Goal: Task Accomplishment & Management: Manage account settings

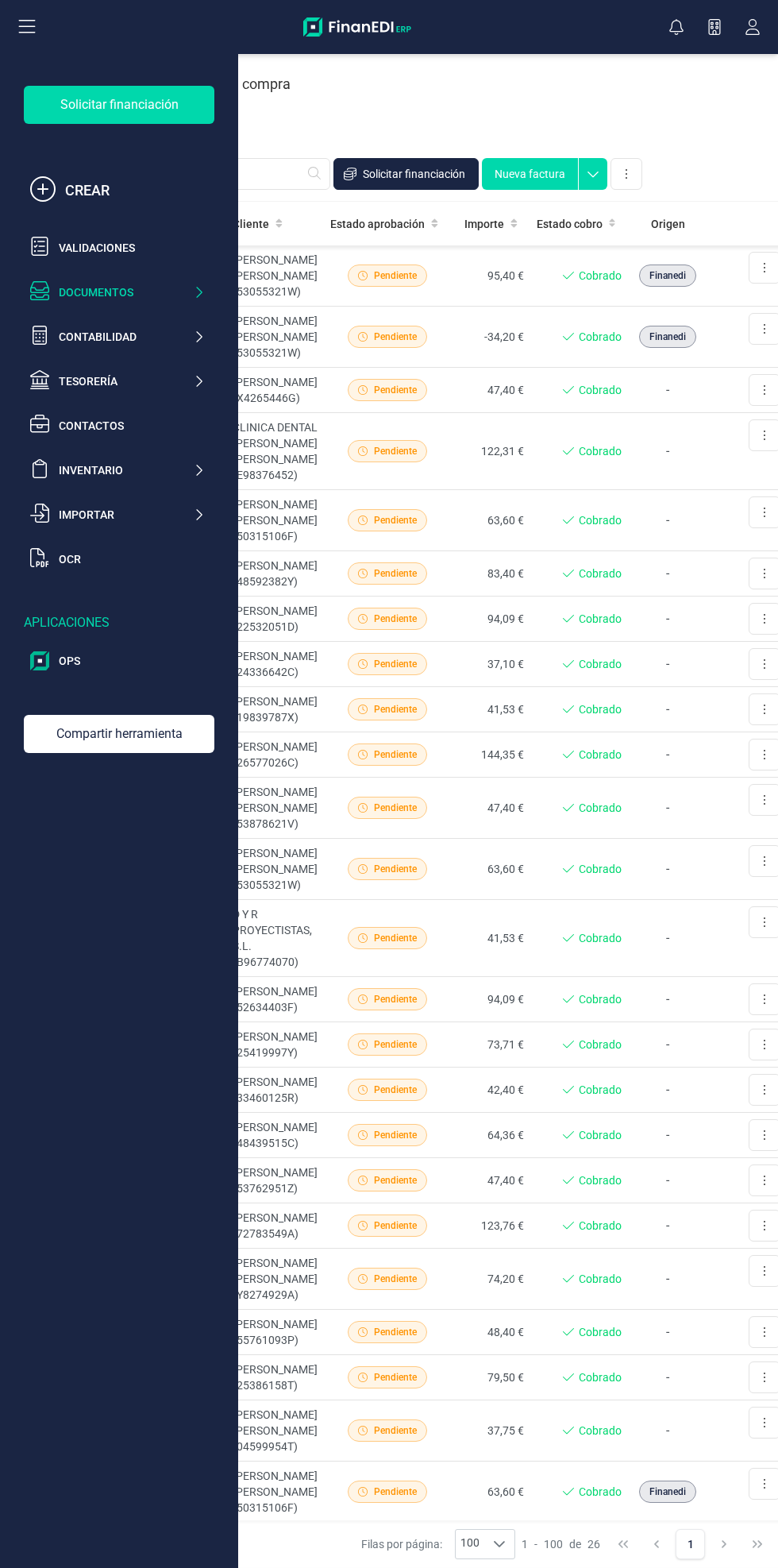
click at [182, 298] on div "Documentos" at bounding box center [126, 292] width 134 height 16
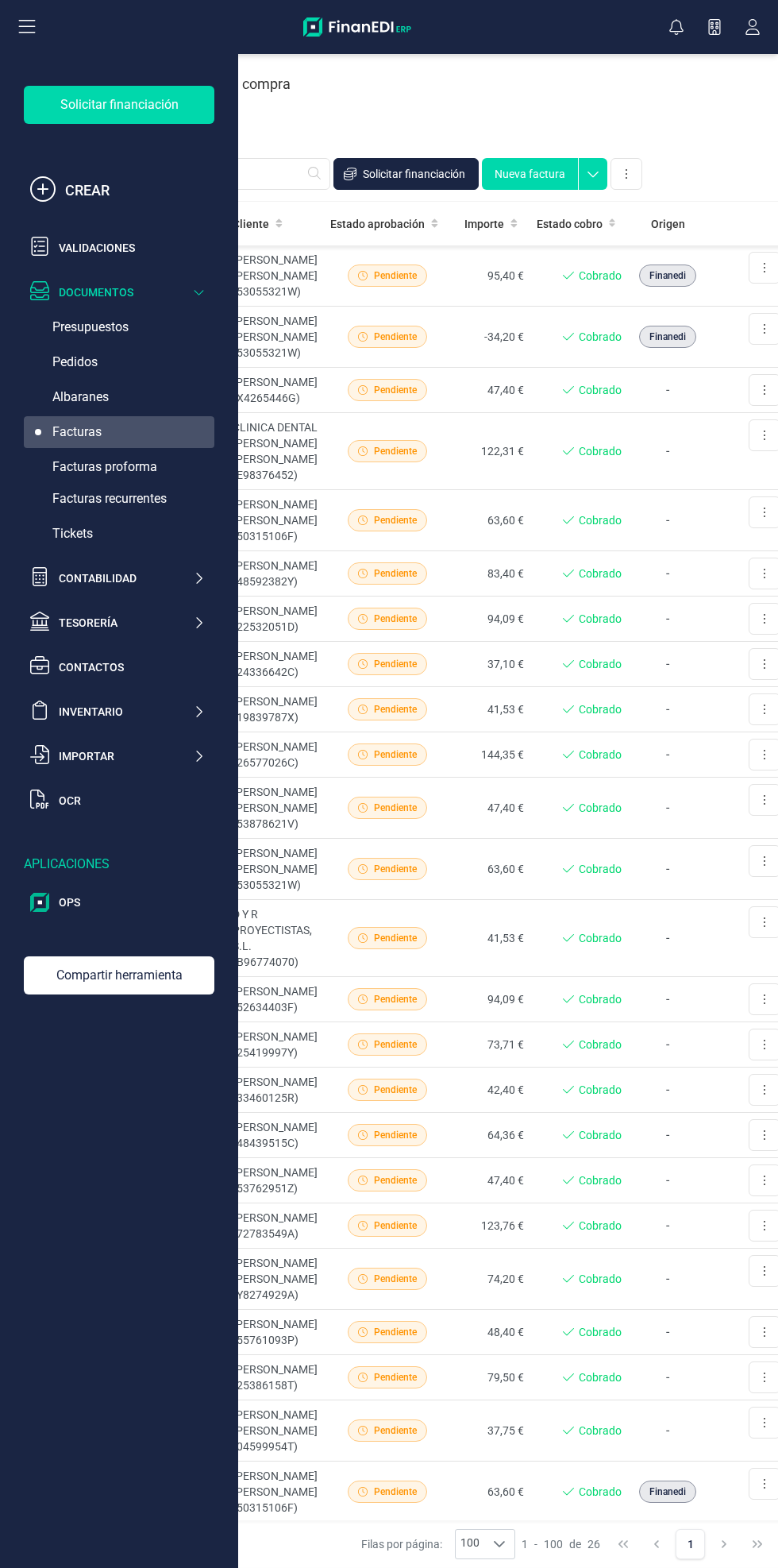
click at [185, 504] on div "Facturas recurrentes" at bounding box center [118, 499] width 191 height 32
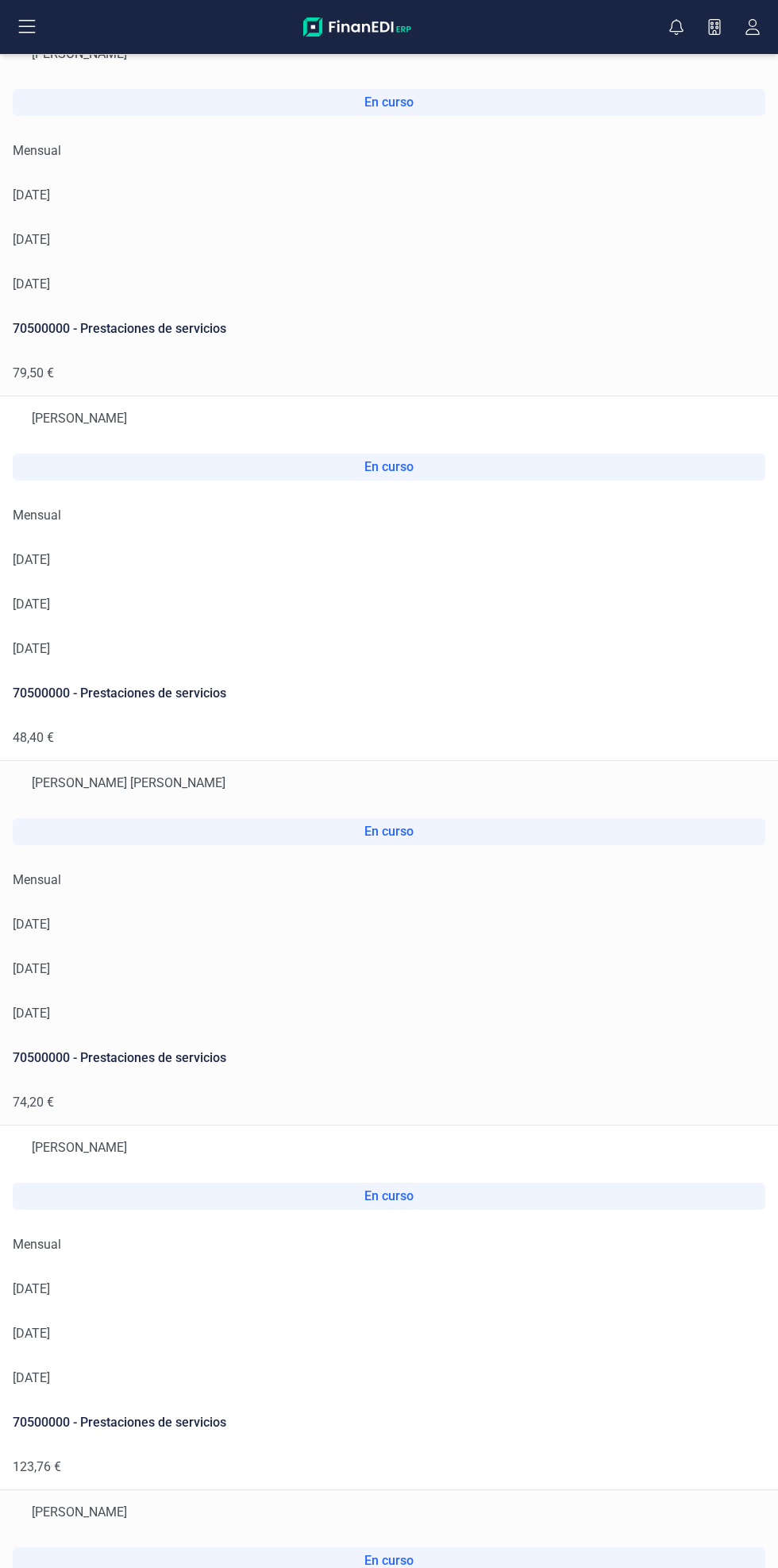
scroll to position [449, 0]
click at [563, 984] on td "[DATE]" at bounding box center [389, 967] width 778 height 44
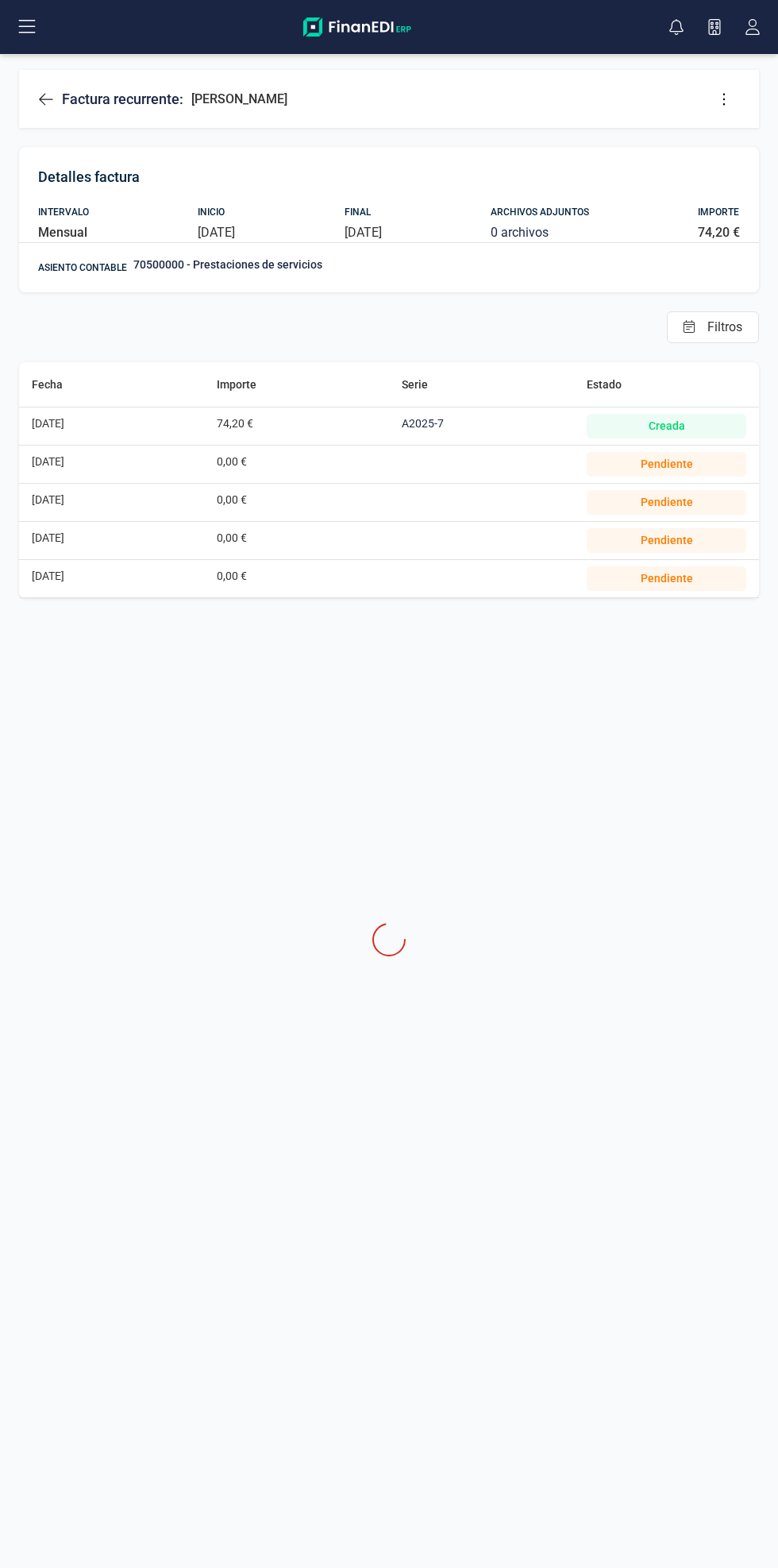
click at [725, 98] on icon at bounding box center [725, 99] width 2 height 12
click at [687, 134] on link "Editar factura" at bounding box center [661, 147] width 159 height 32
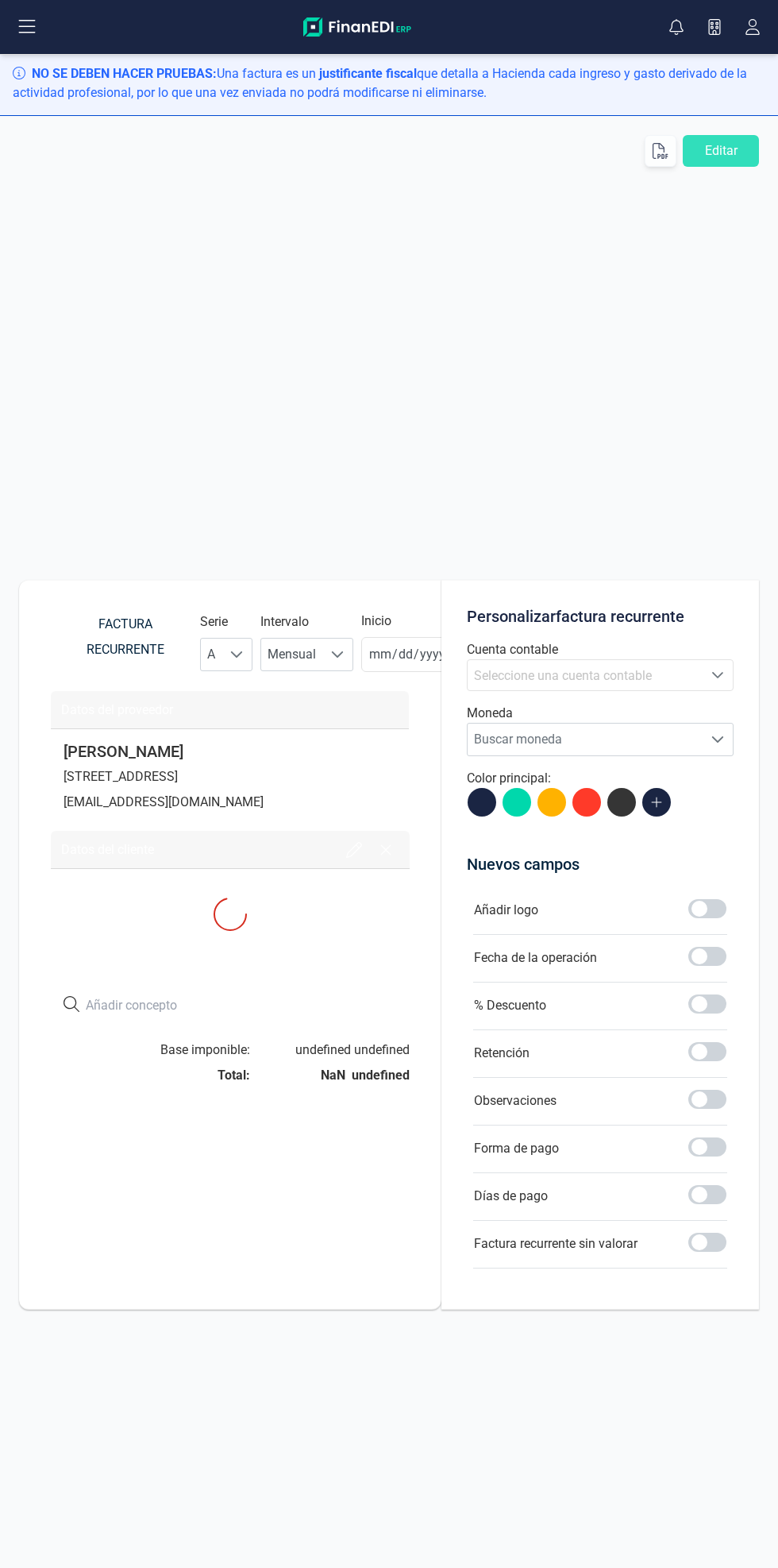
type input "[DATE]"
